Goal: Information Seeking & Learning: Learn about a topic

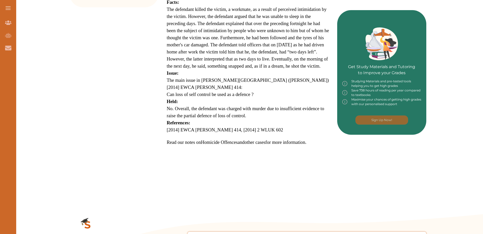
scroll to position [177, 0]
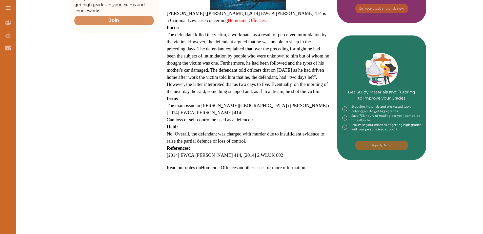
click at [297, 92] on p "The defendant killed the victim, a workmate, as a result of perceived intimidat…" at bounding box center [248, 63] width 162 height 64
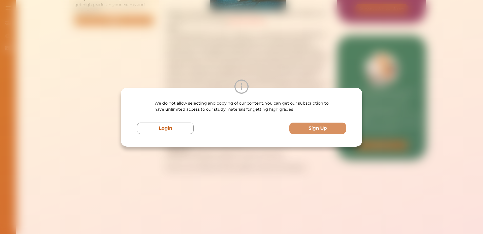
click at [284, 73] on div "We do not allow selecting and copying of our content. You can get our subscript…" at bounding box center [241, 117] width 483 height 234
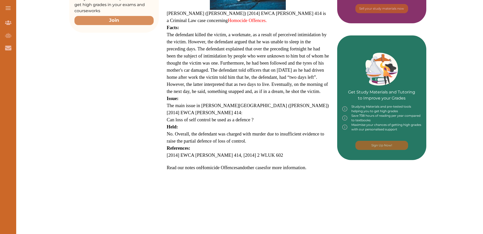
click at [284, 73] on span "The defendant killed the victim, a workmate, as a result of perceived intimidat…" at bounding box center [248, 63] width 162 height 62
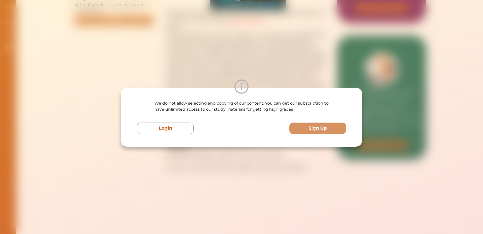
click at [284, 73] on div "We do not allow selecting and copying of our content. You can get our subscript…" at bounding box center [241, 117] width 483 height 234
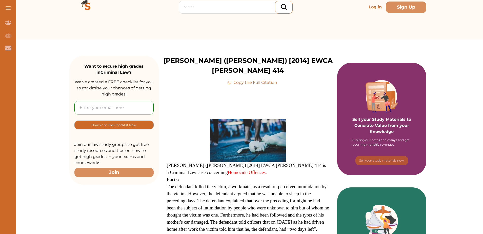
scroll to position [152, 0]
